Goal: Task Accomplishment & Management: Use online tool/utility

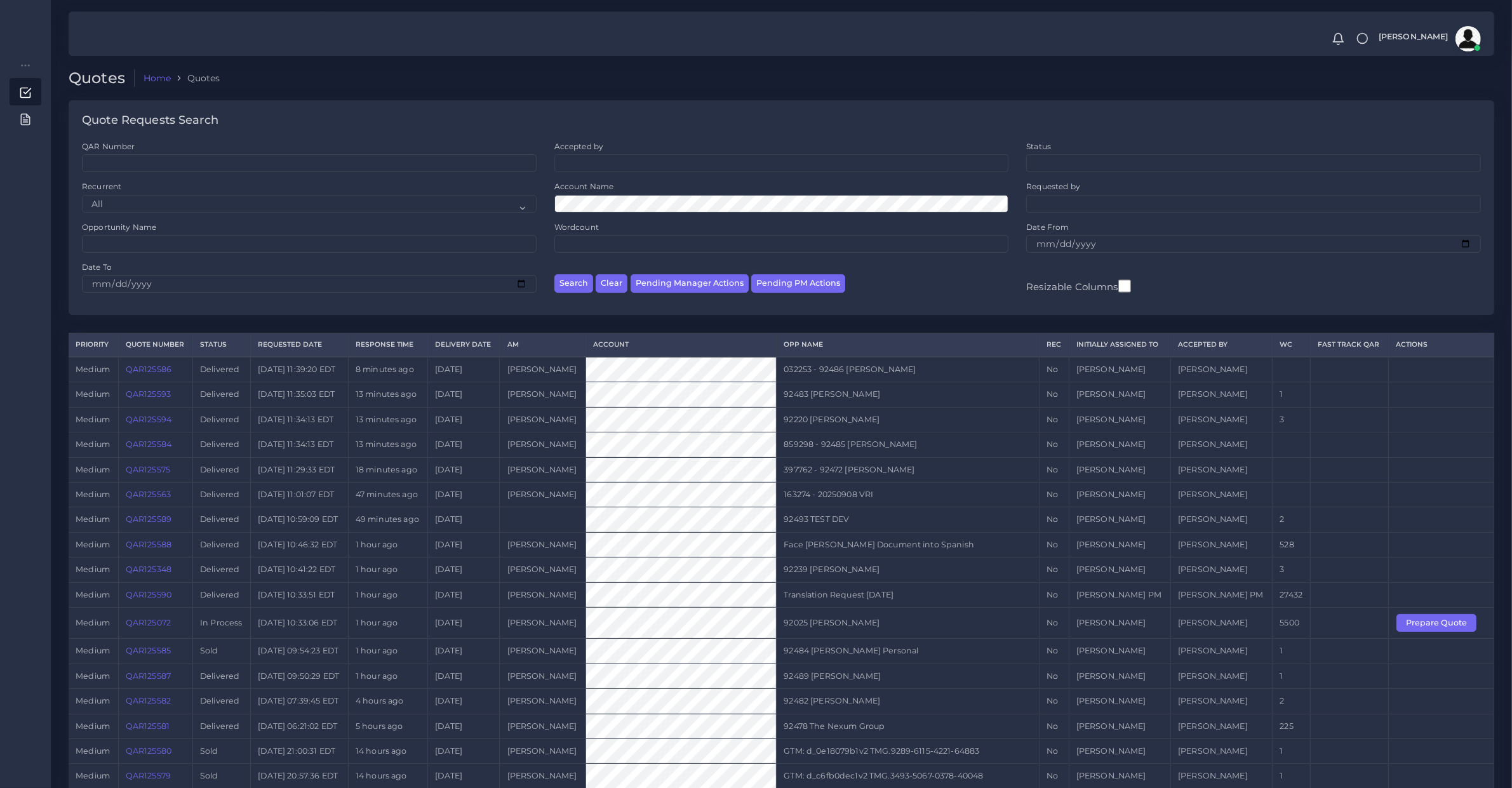
click at [598, 163] on ul at bounding box center [782, 162] width 453 height 14
type input "dieg"
click at [579, 157] on li "dieg" at bounding box center [572, 162] width 30 height 14
click at [575, 157] on li "dieg" at bounding box center [572, 162] width 30 height 14
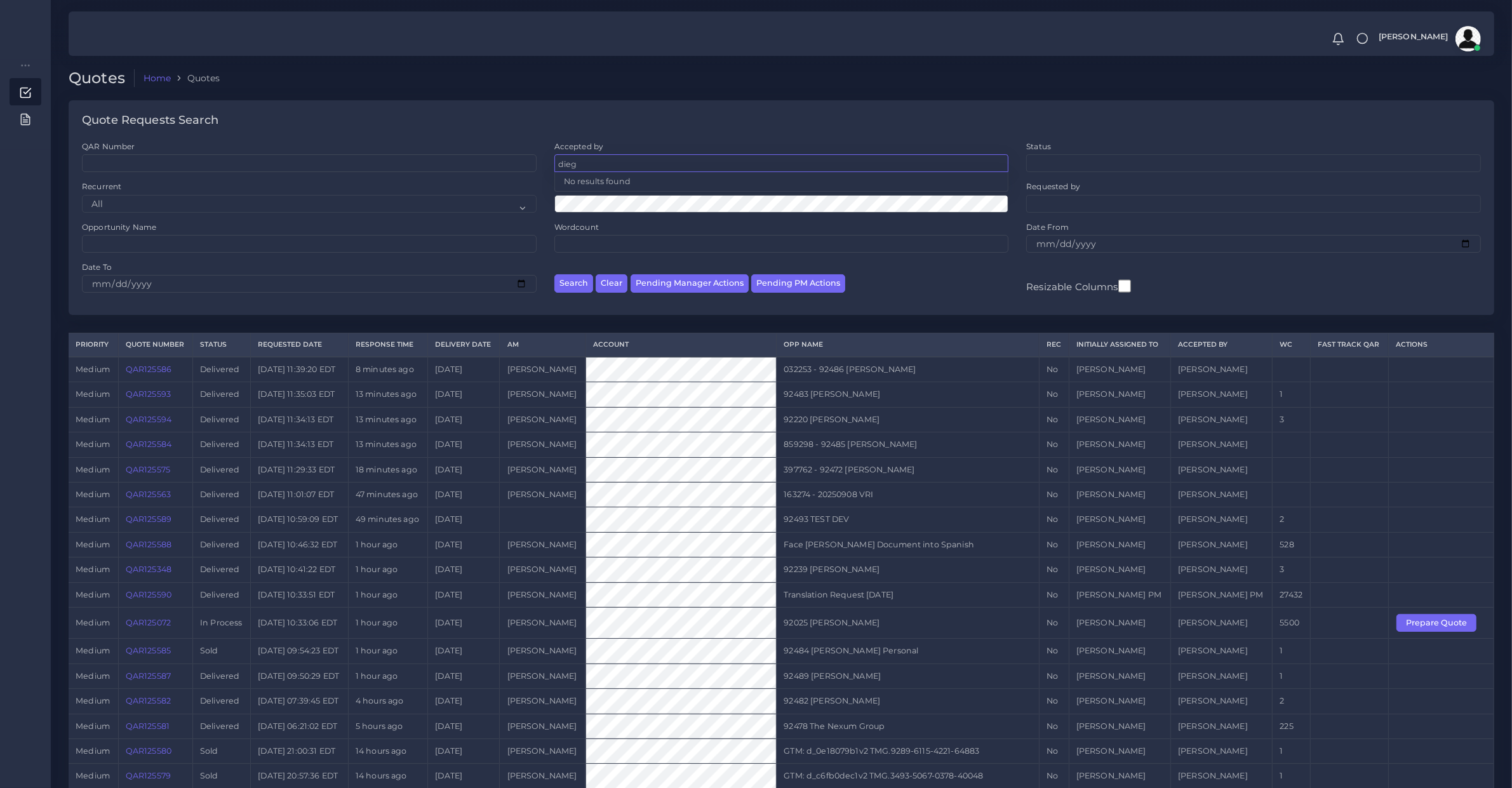
click at [569, 160] on input "dieg" at bounding box center [572, 164] width 30 height 9
click at [138, 239] on input "Opportunity Name" at bounding box center [309, 244] width 455 height 18
type input "lake blu"
click at [554, 274] on button "Search" at bounding box center [573, 283] width 39 height 18
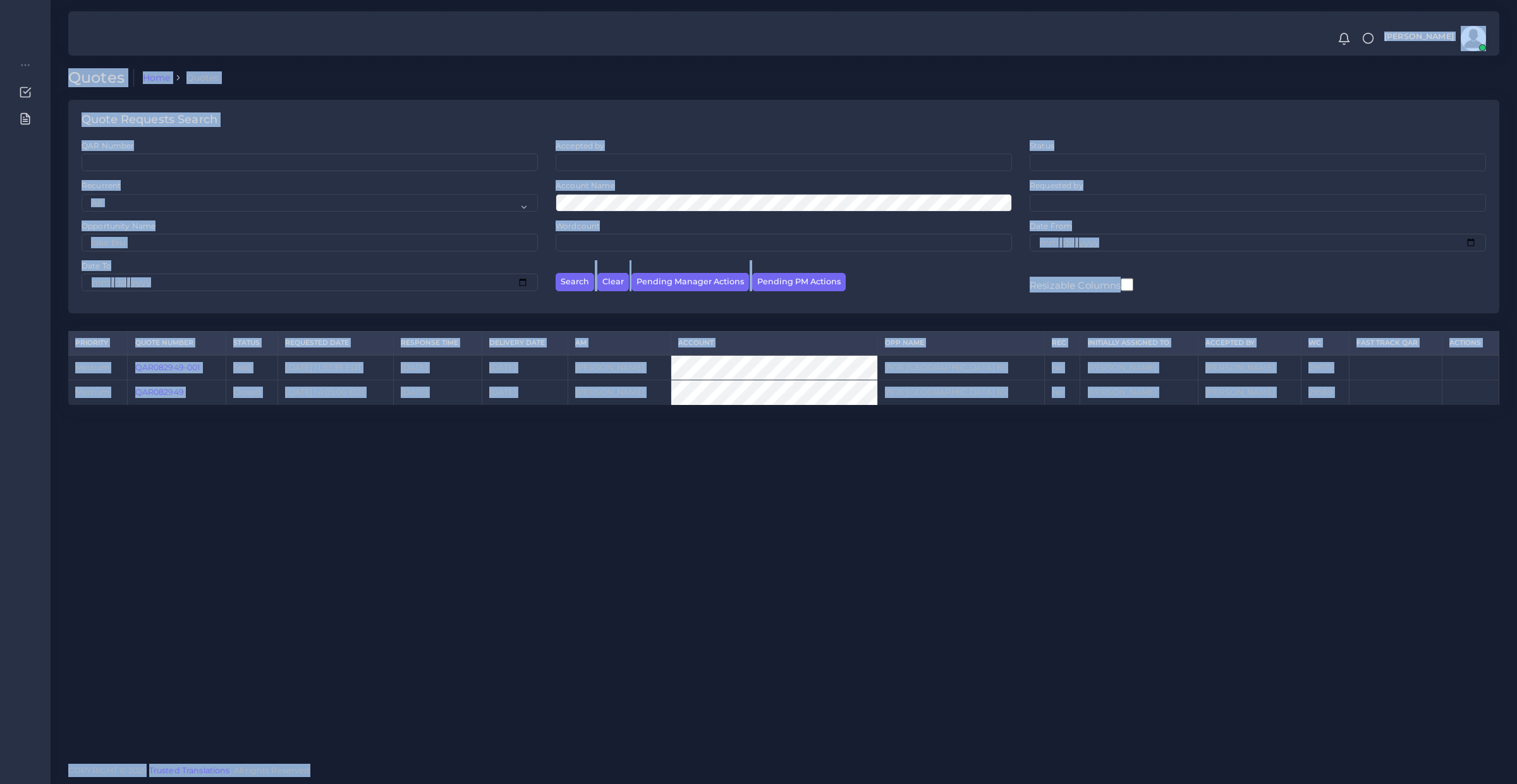
click at [92, 253] on div "Opportunity Name lake blu" at bounding box center [310, 240] width 474 height 40
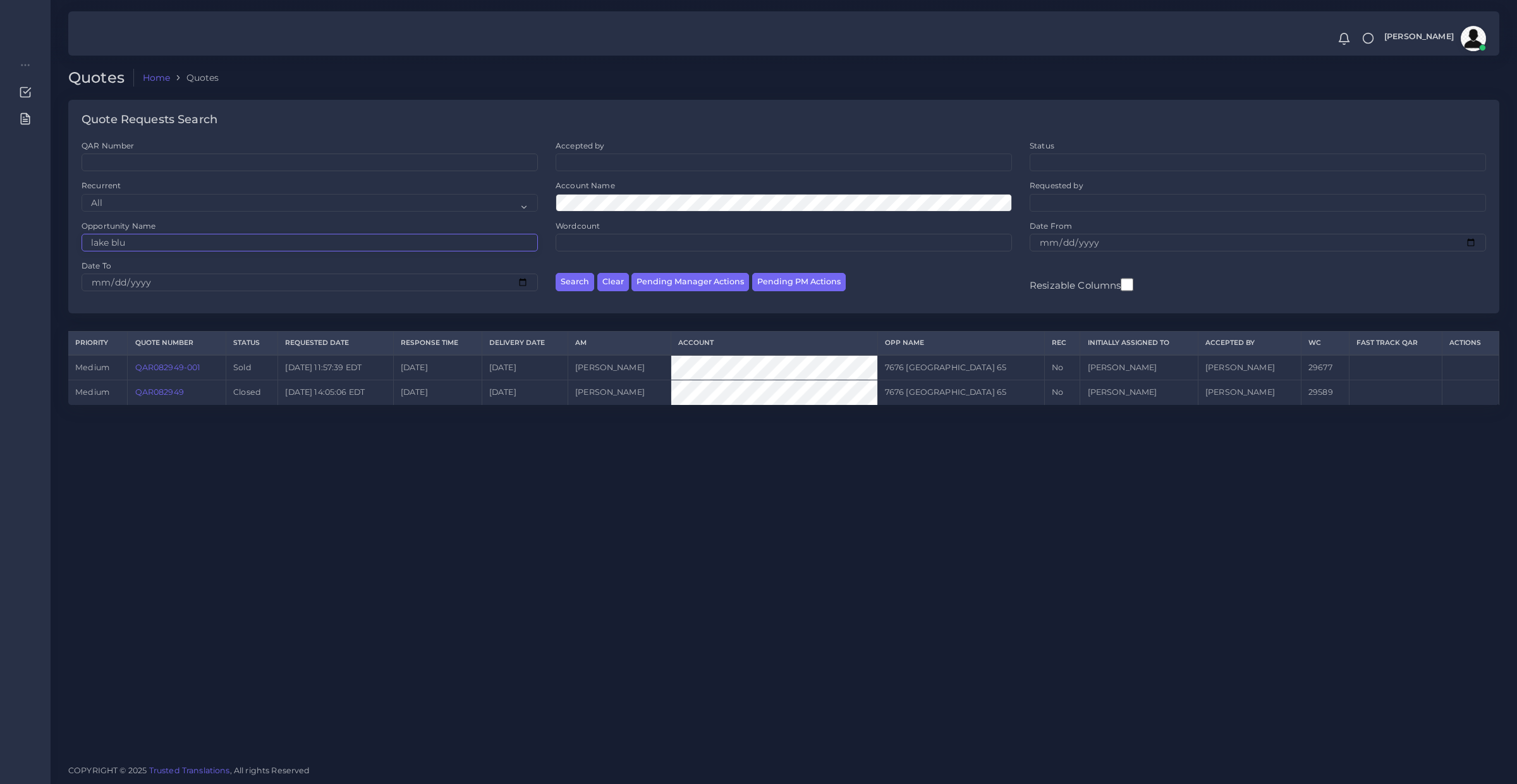
click at [112, 246] on input "lake blu" at bounding box center [309, 242] width 457 height 17
click at [563, 283] on button "Search" at bounding box center [575, 282] width 39 height 18
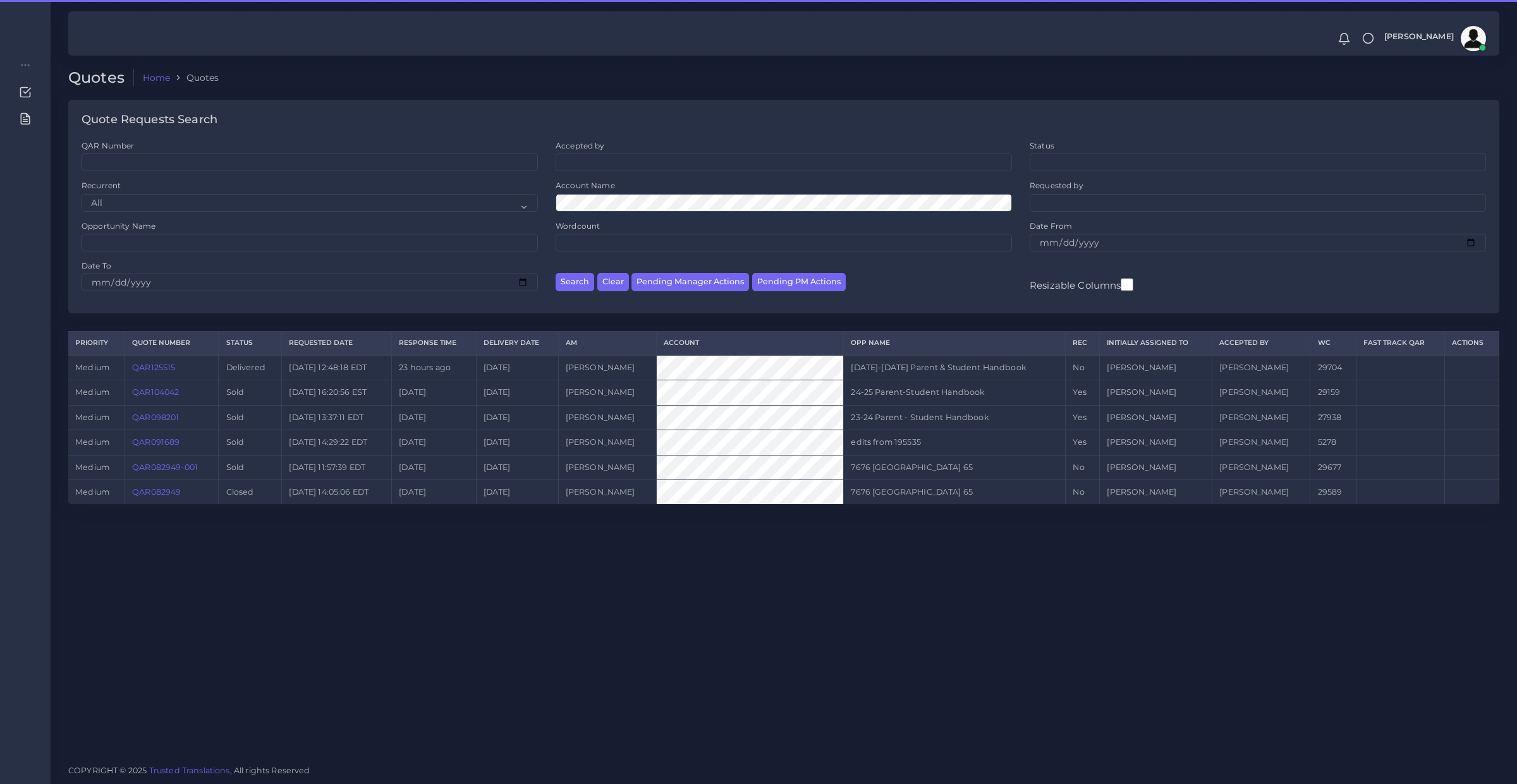
click at [152, 360] on td "QAR125515" at bounding box center [172, 367] width 93 height 25
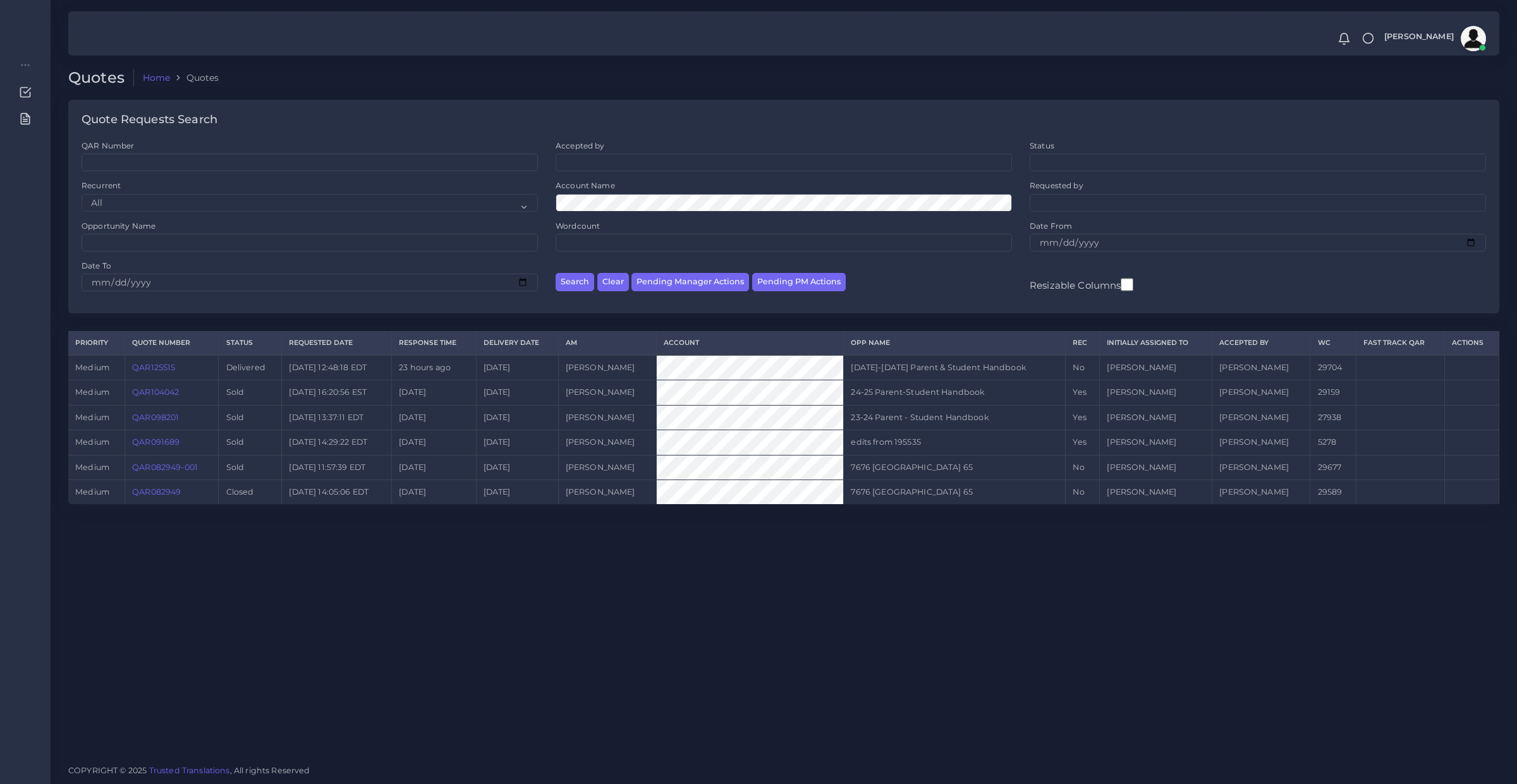
click at [150, 366] on link "QAR125515" at bounding box center [154, 367] width 43 height 9
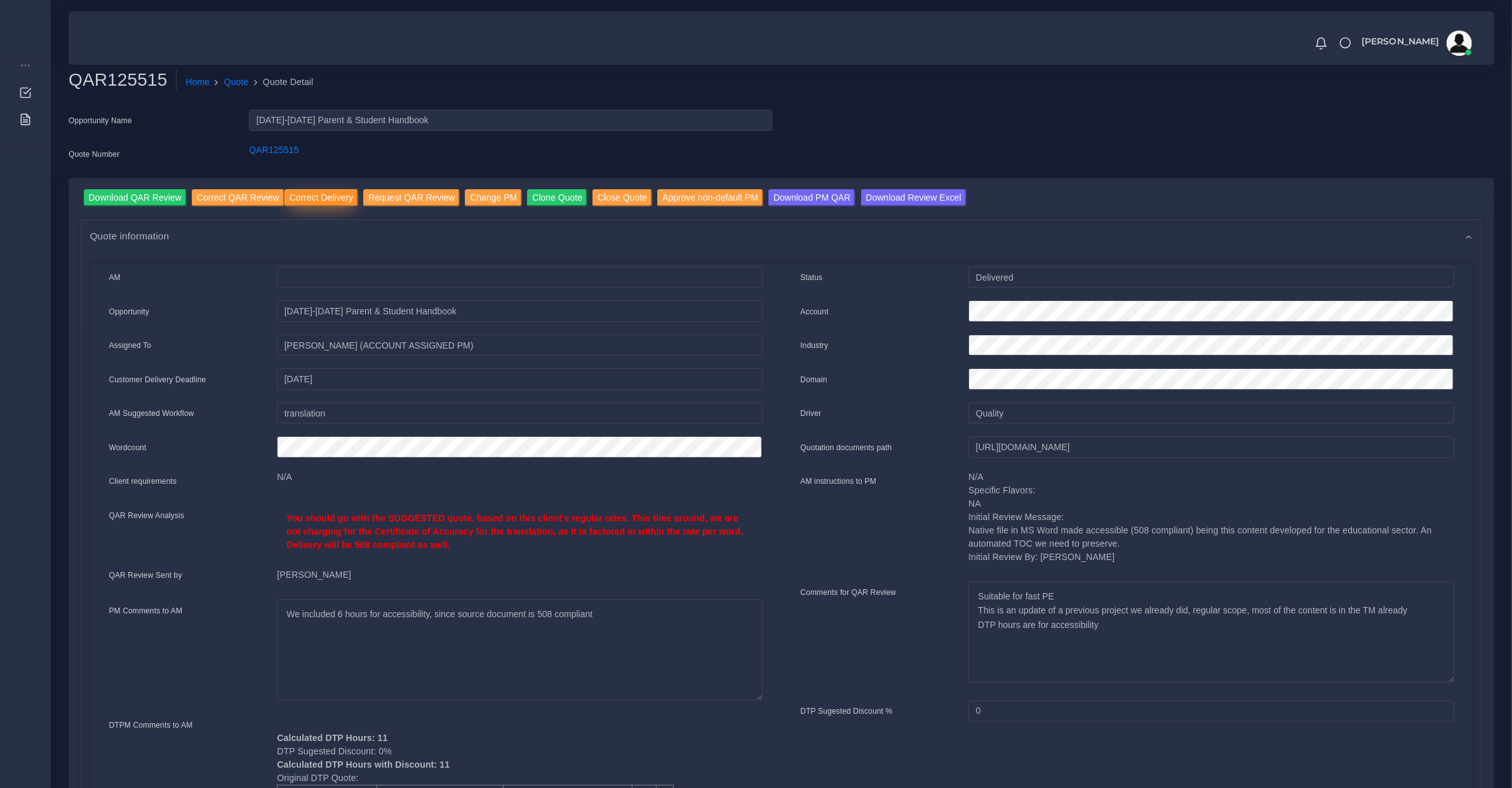
click at [297, 201] on input "Correct Delivery" at bounding box center [321, 198] width 73 height 17
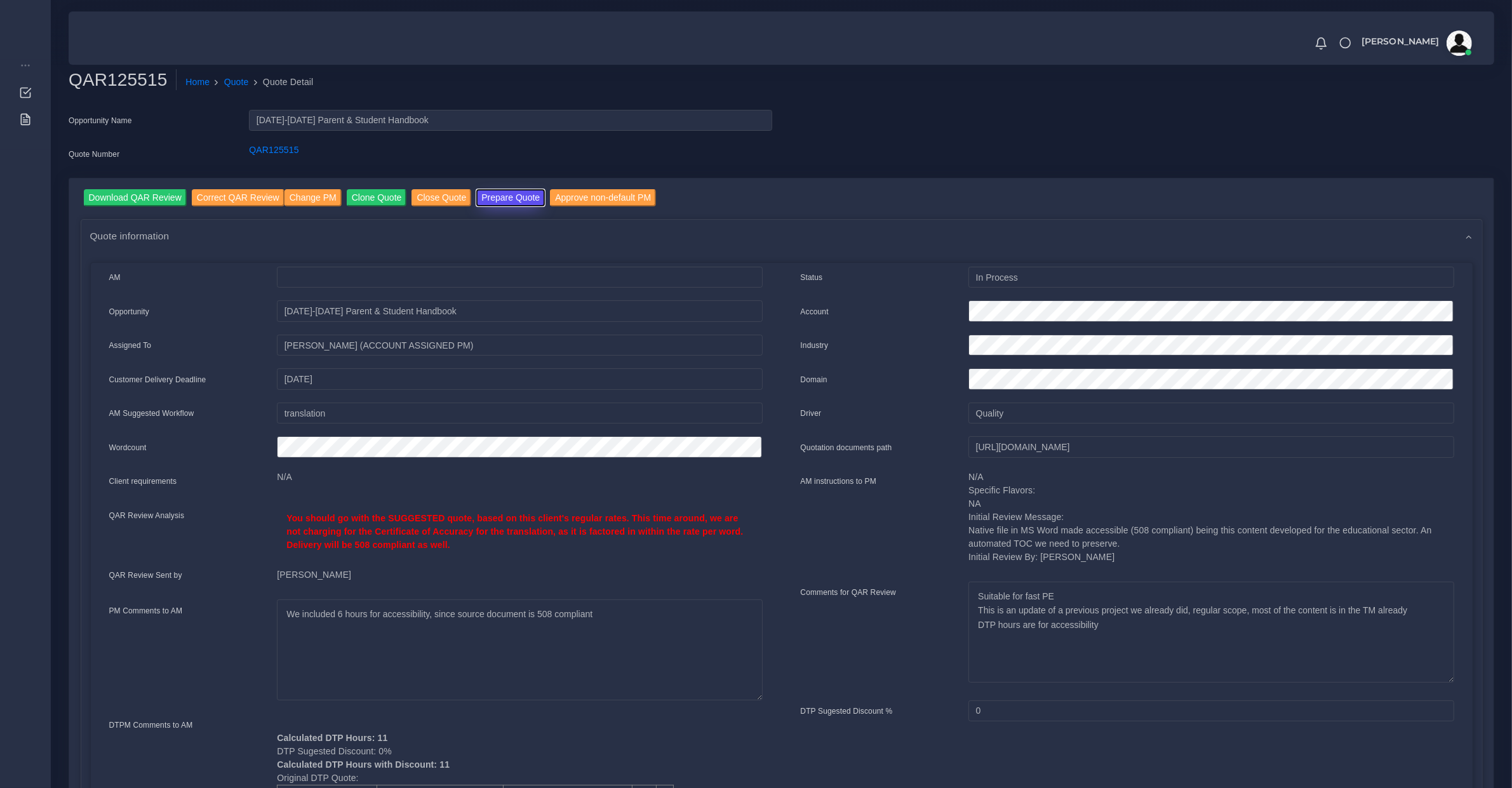
click at [513, 192] on button "Prepare Quote" at bounding box center [511, 198] width 69 height 17
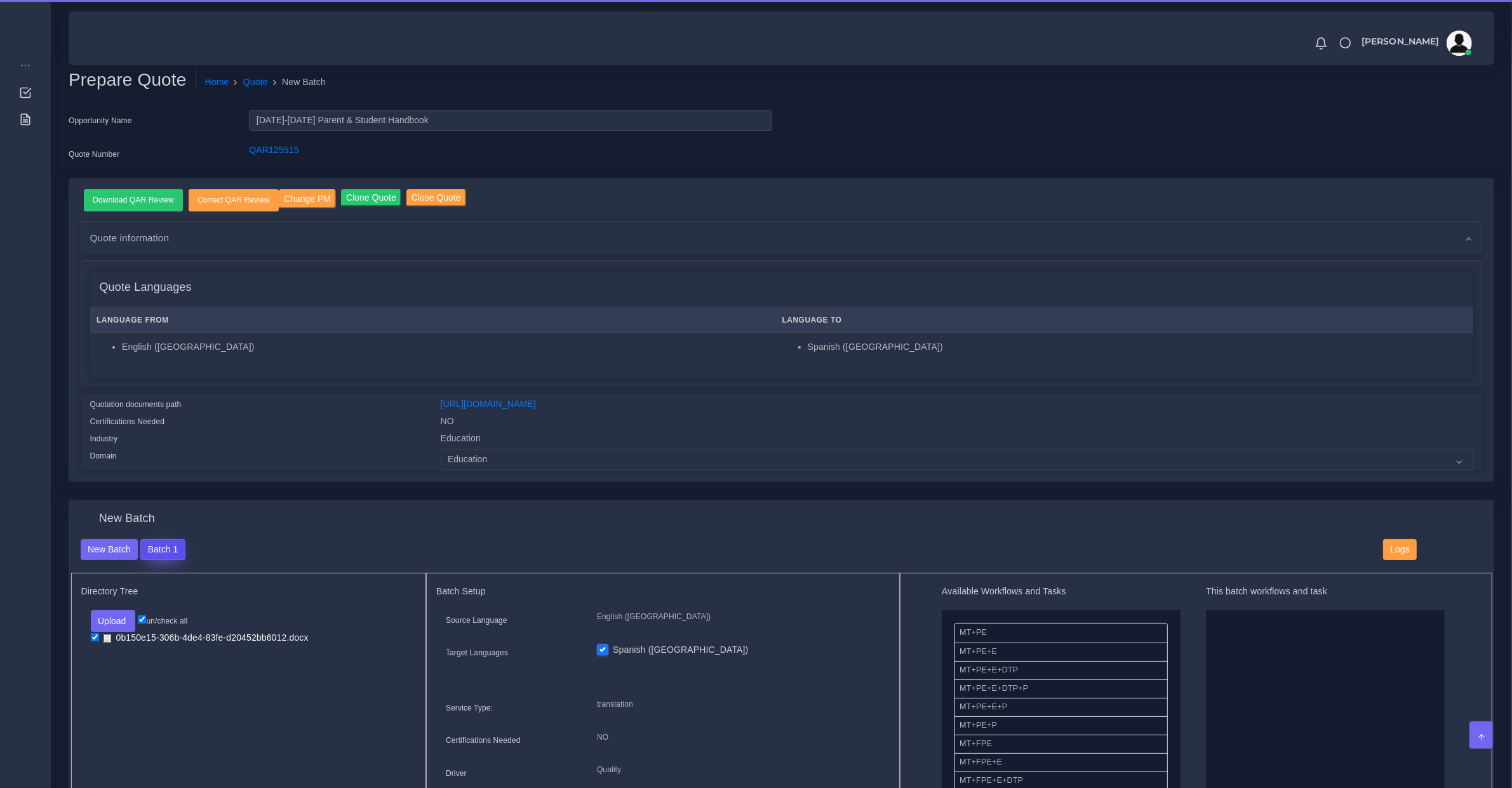
click at [141, 557] on button "Batch 1" at bounding box center [163, 550] width 44 height 21
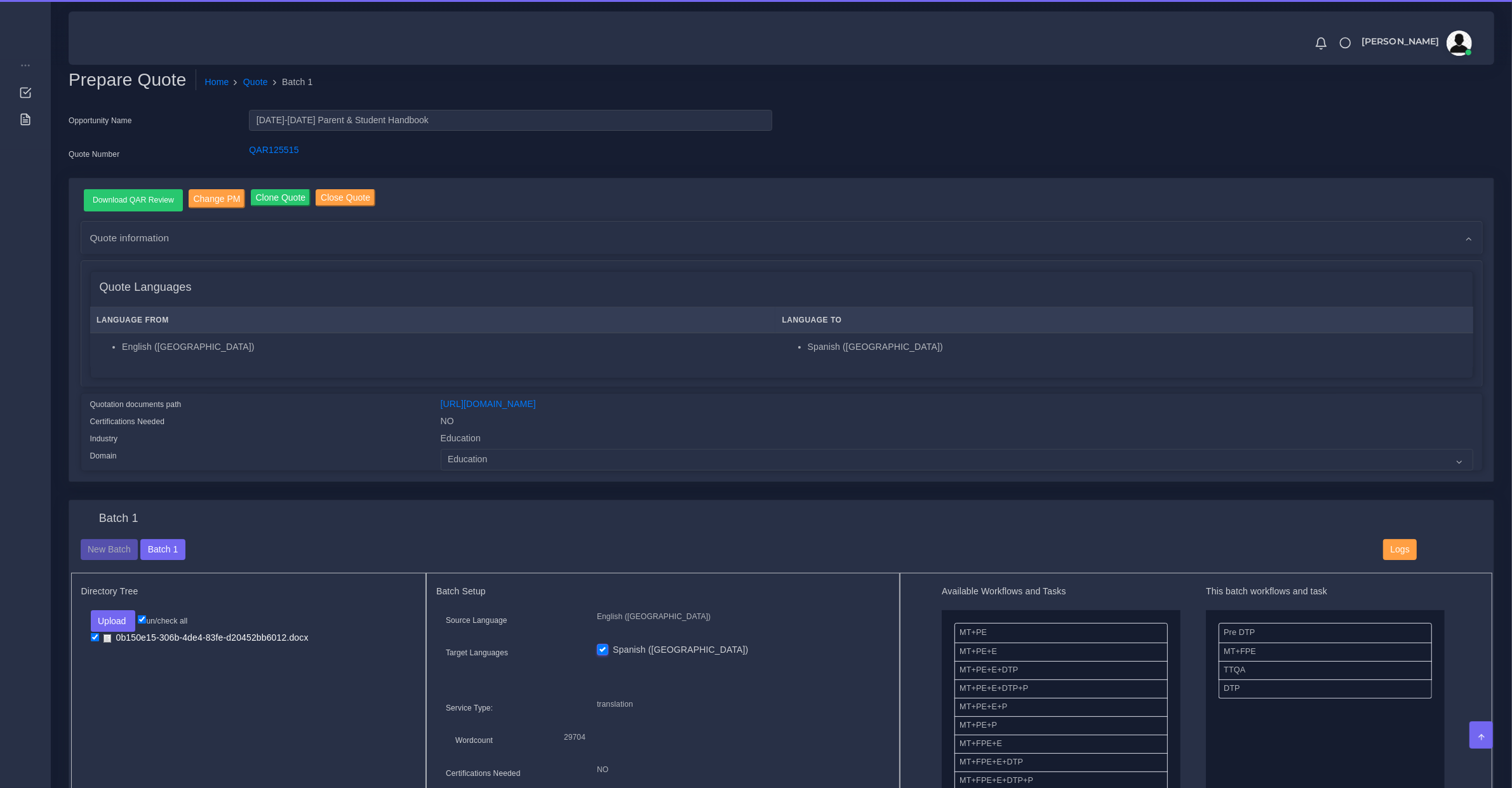
drag, startPoint x: 1238, startPoint y: 629, endPoint x: 1017, endPoint y: 664, distance: 223.8
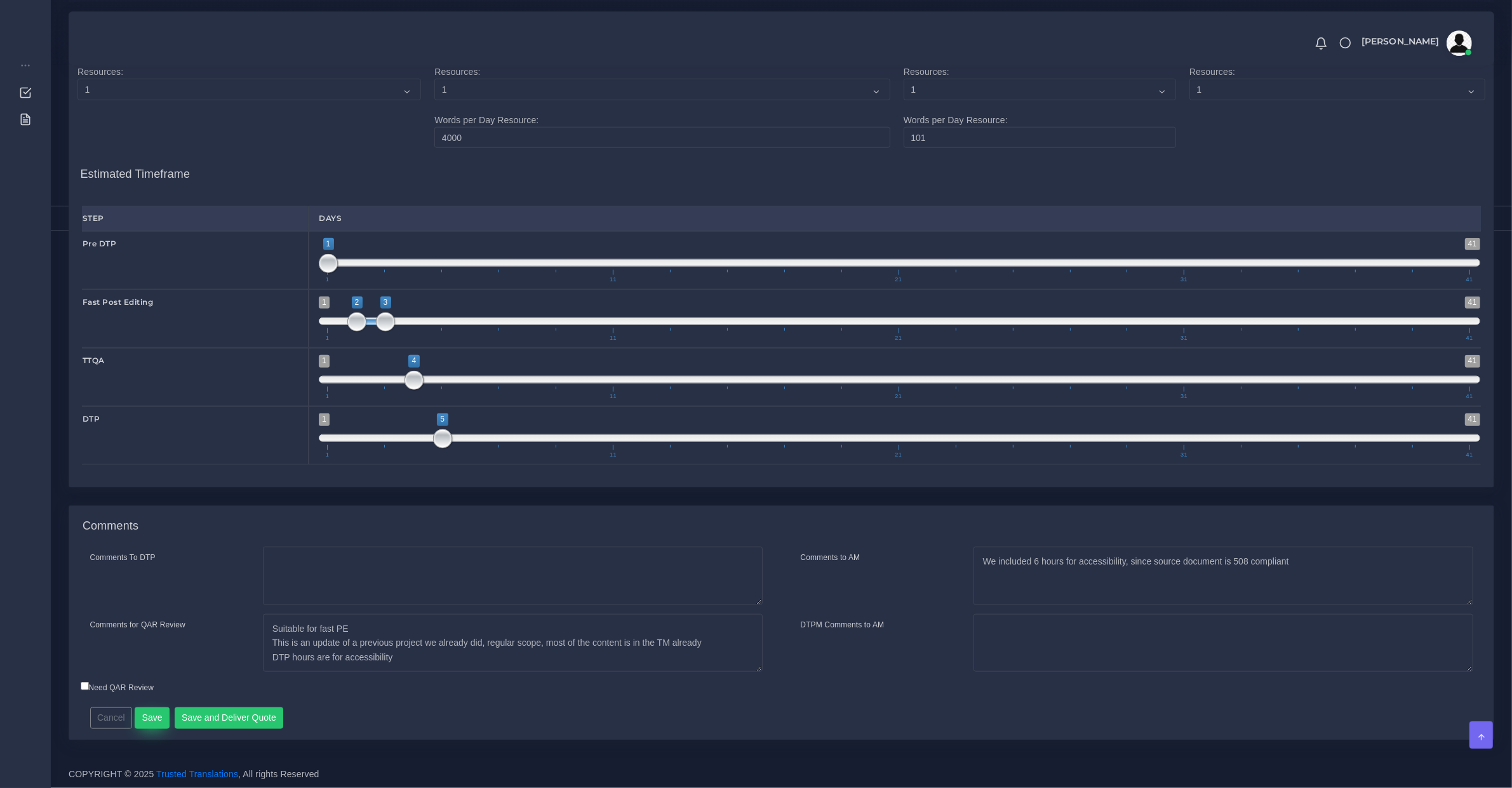
scroll to position [604, 0]
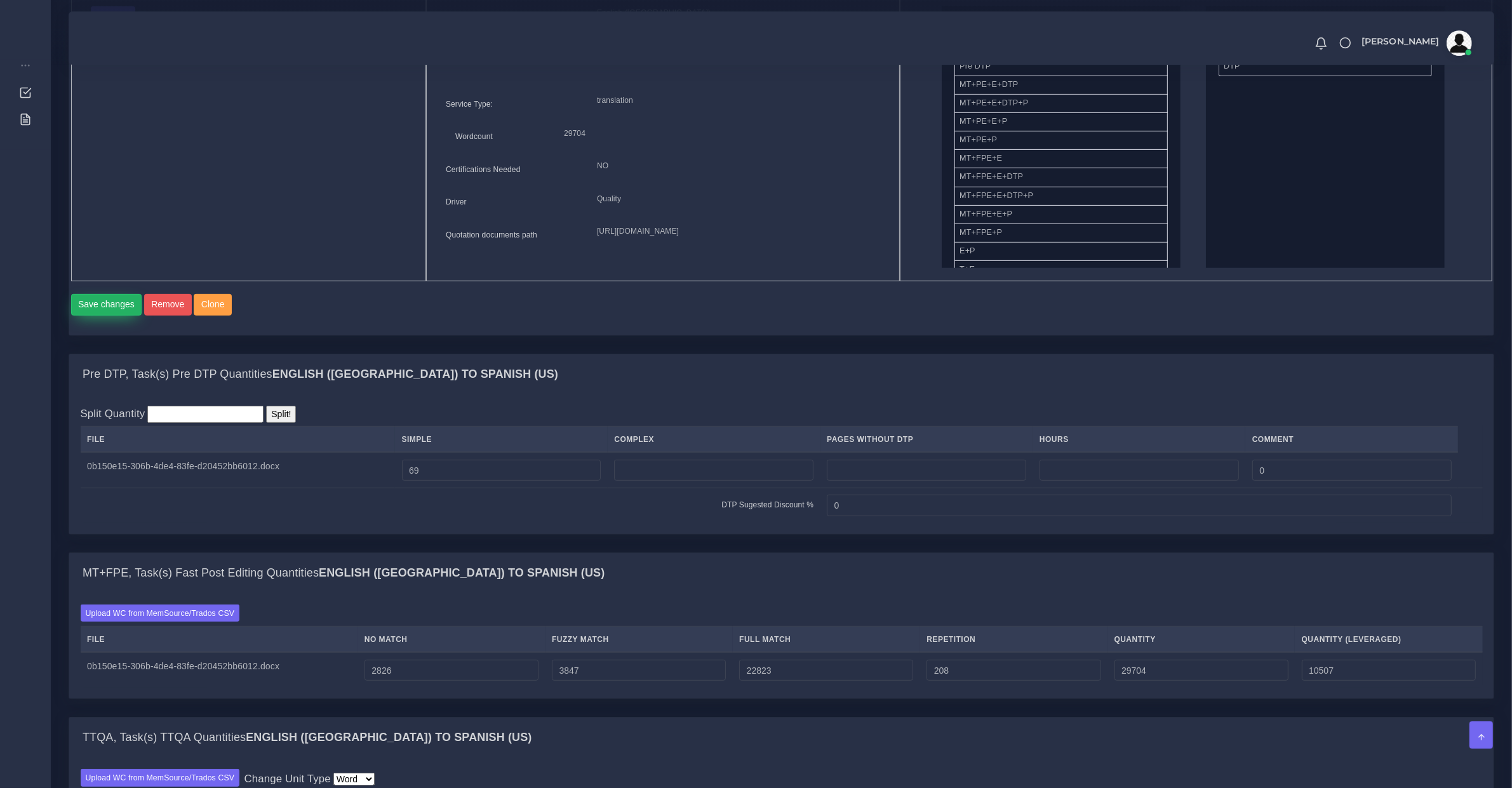
click at [102, 315] on button "Save changes" at bounding box center [106, 305] width 71 height 21
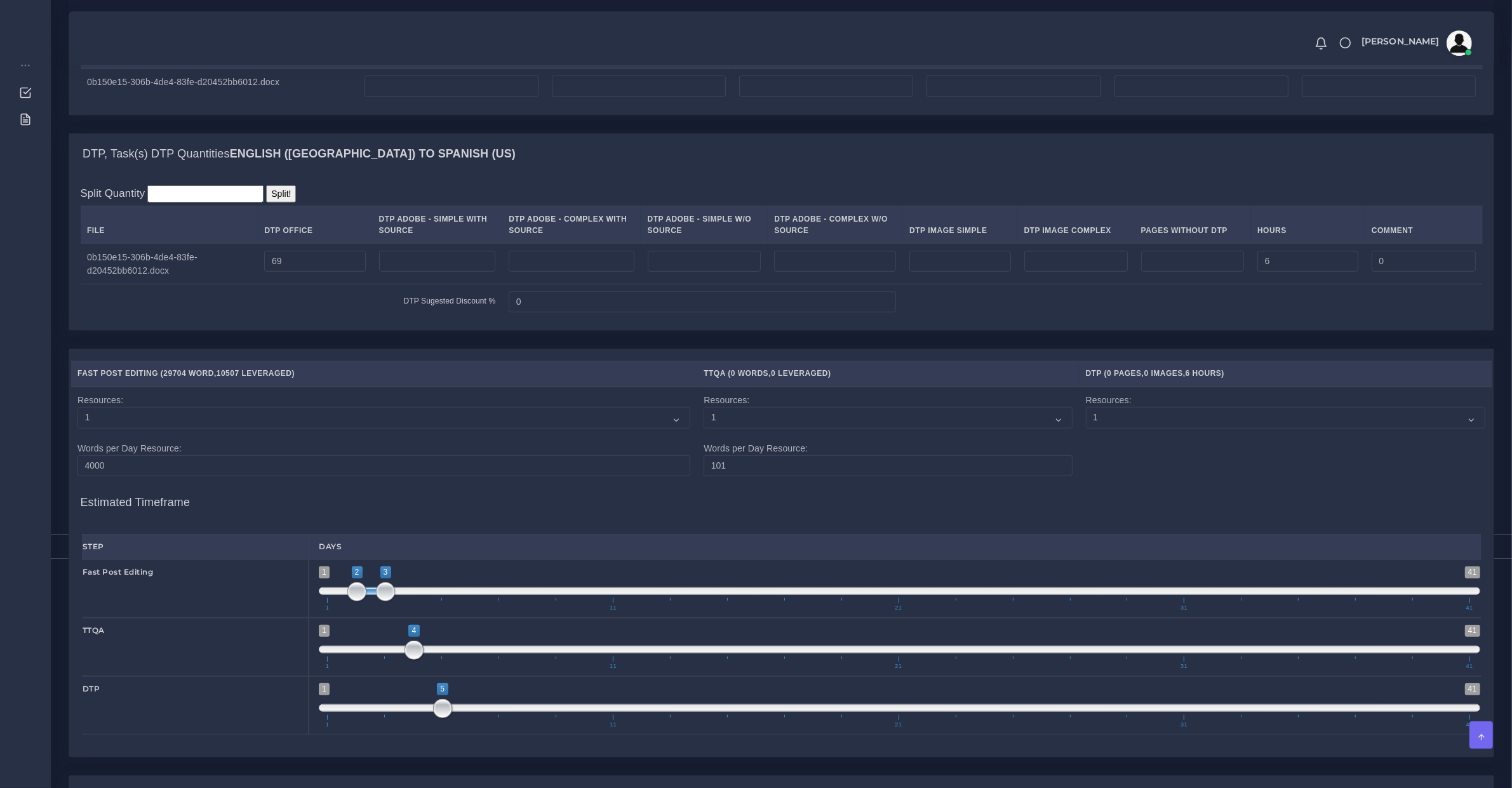
scroll to position [1323, 0]
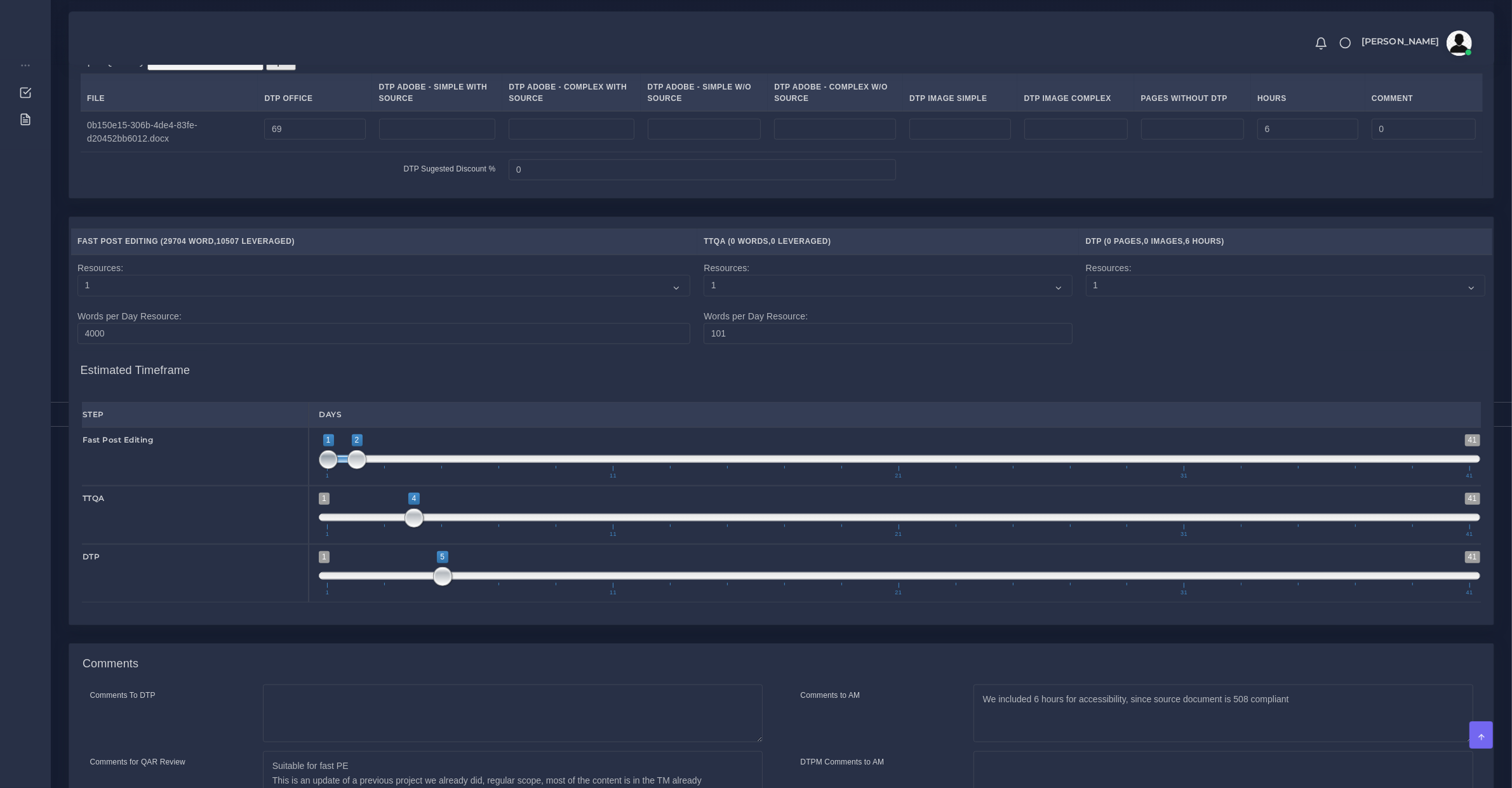
drag, startPoint x: 370, startPoint y: 475, endPoint x: 335, endPoint y: 470, distance: 35.4
click at [335, 470] on span "1 41 1 2 1 — 2 1 11 21 31 41" at bounding box center [899, 457] width 1161 height 44
type input "1;3"
drag, startPoint x: 350, startPoint y: 474, endPoint x: 375, endPoint y: 473, distance: 25.0
click at [375, 473] on span "1 41 1 3 1 — 3 1 11 21 31 41" at bounding box center [899, 457] width 1161 height 44
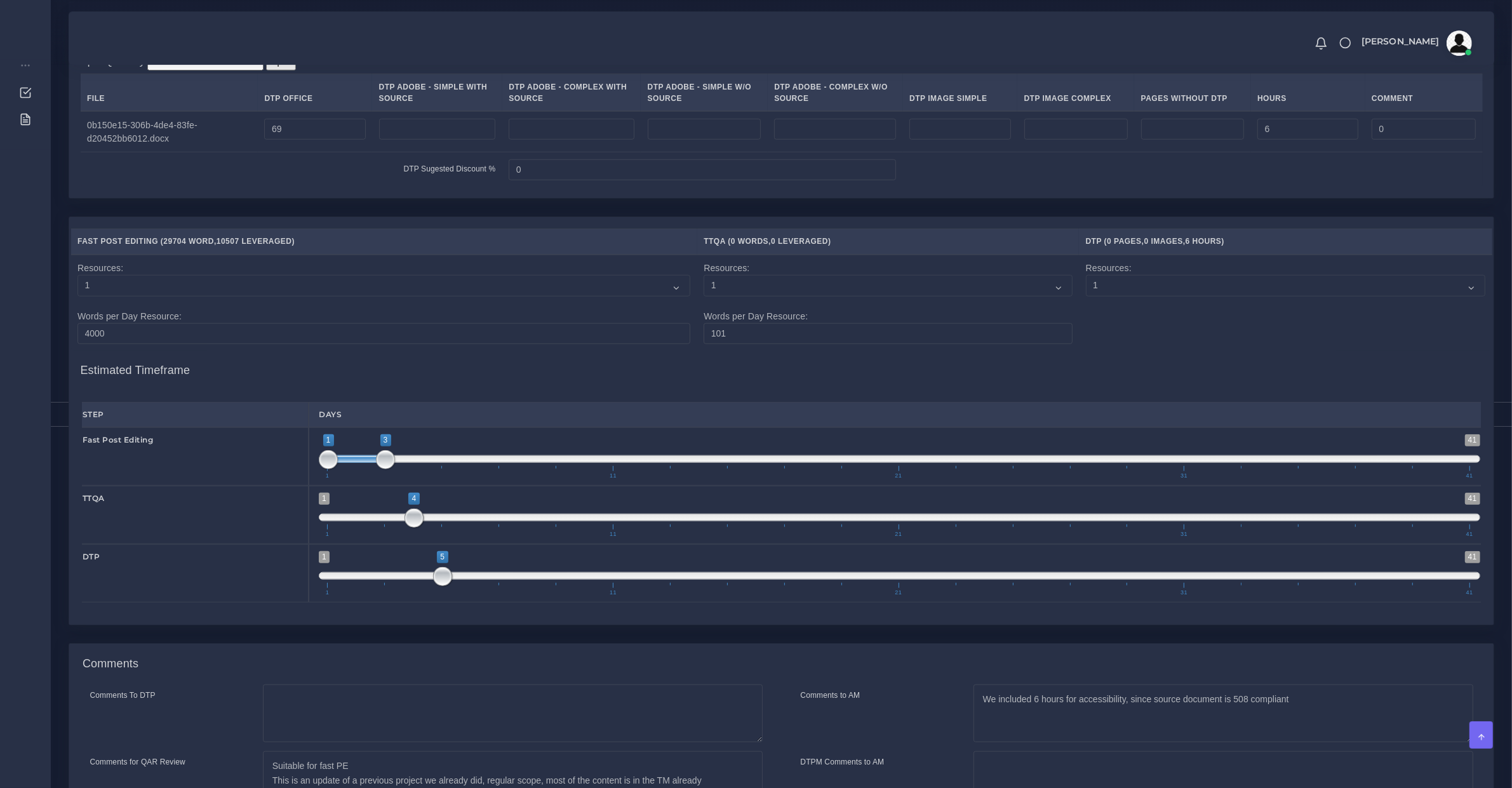
scroll to position [1477, 0]
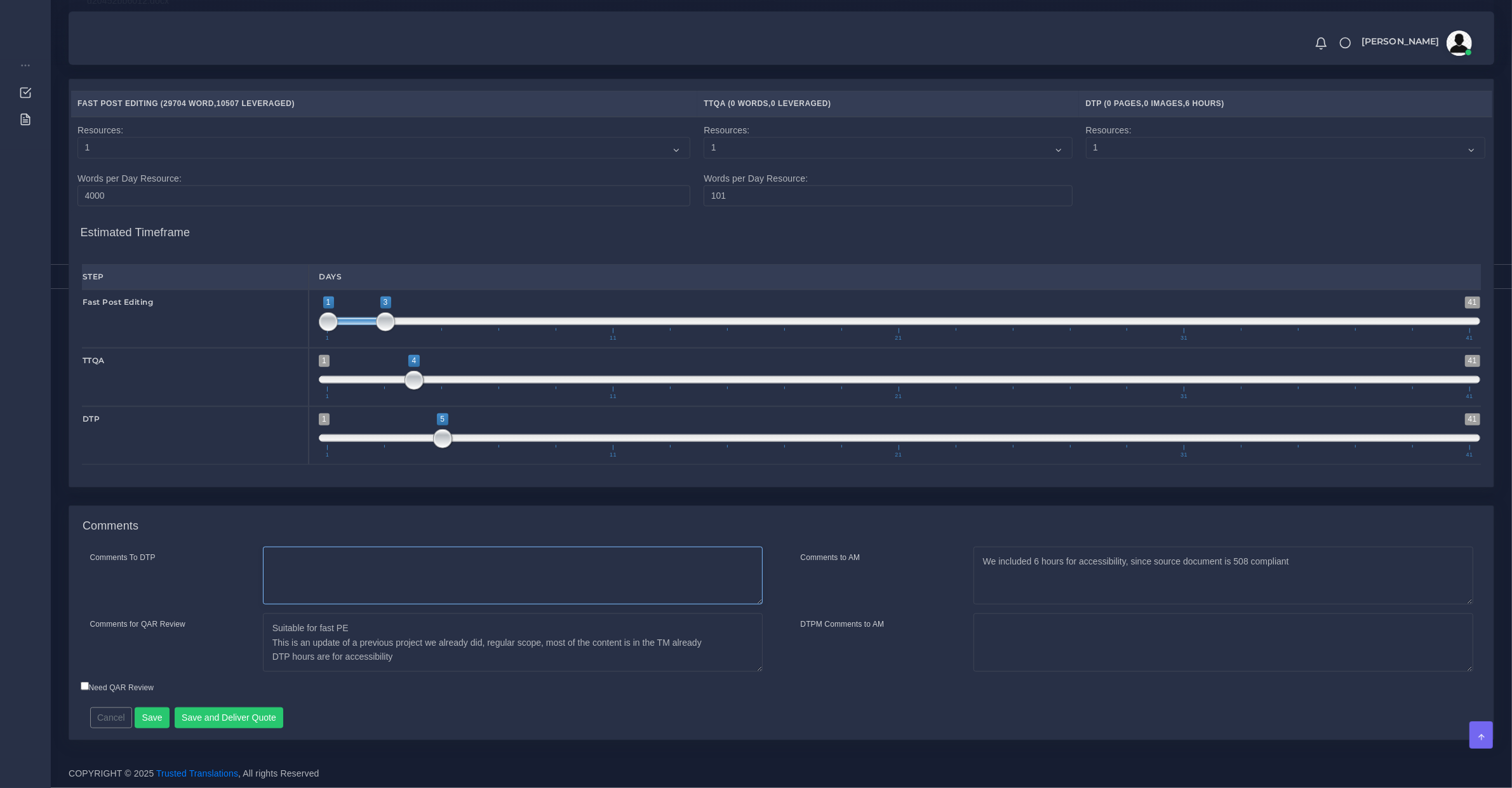
click at [323, 556] on textarea "Comments To DTP" at bounding box center [512, 576] width 500 height 59
click at [370, 622] on textarea "Suitable for fast PE This is an update of a previous project we already did, re…" at bounding box center [512, 643] width 500 height 59
click at [387, 642] on textarea "Suitable for fast PE This is an update of a previous project we already did, re…" at bounding box center [512, 643] width 500 height 59
type textarea "PRE DTP COSTS REMOVED, the client proivded us with the original editable MS Wor…"
click at [210, 719] on button "Save and Deliver Quote" at bounding box center [229, 719] width 109 height 21
